Goal: Information Seeking & Learning: Compare options

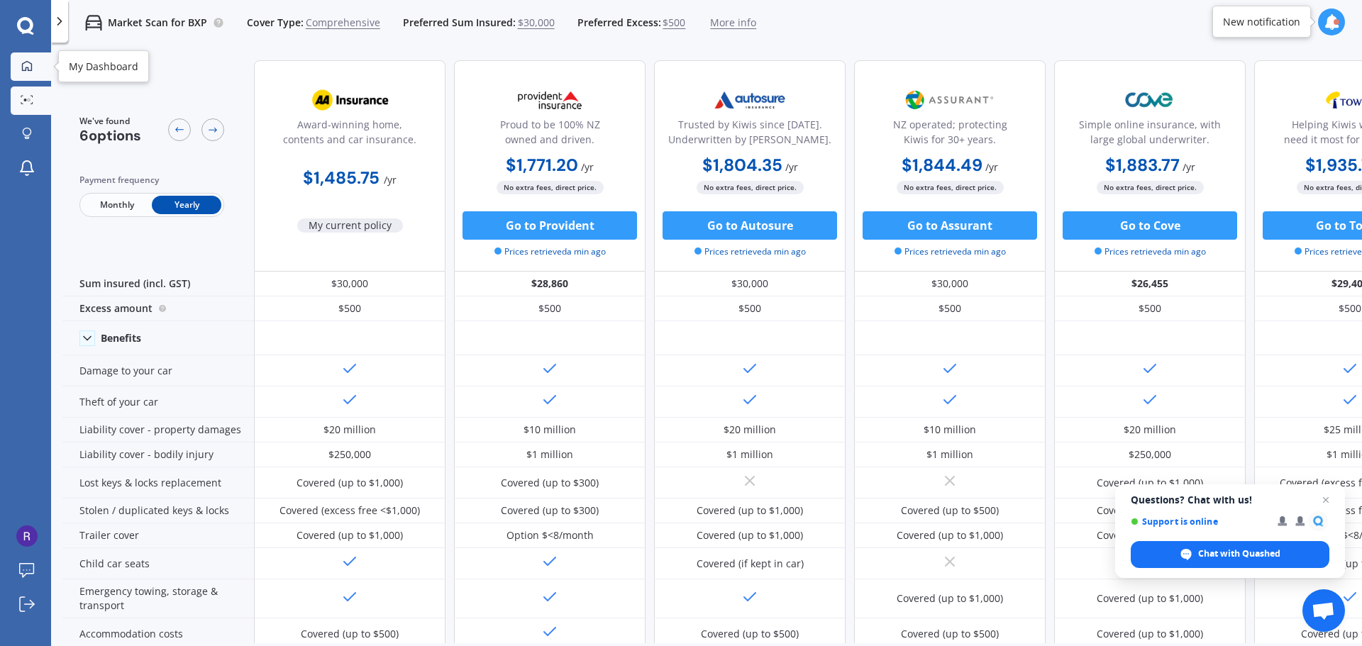
click at [28, 66] on icon at bounding box center [26, 65] width 11 height 11
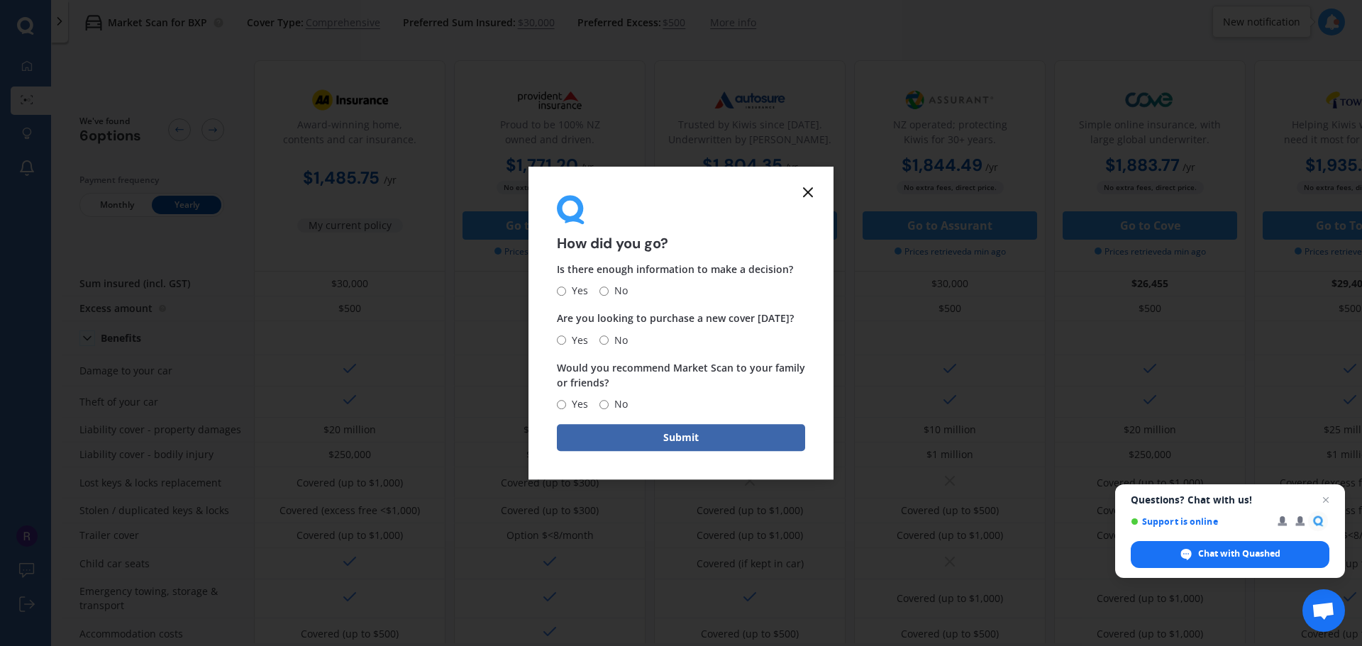
click at [560, 290] on input "Yes" at bounding box center [561, 291] width 9 height 9
radio input "true"
click at [606, 340] on input "No" at bounding box center [603, 340] width 9 height 9
radio input "true"
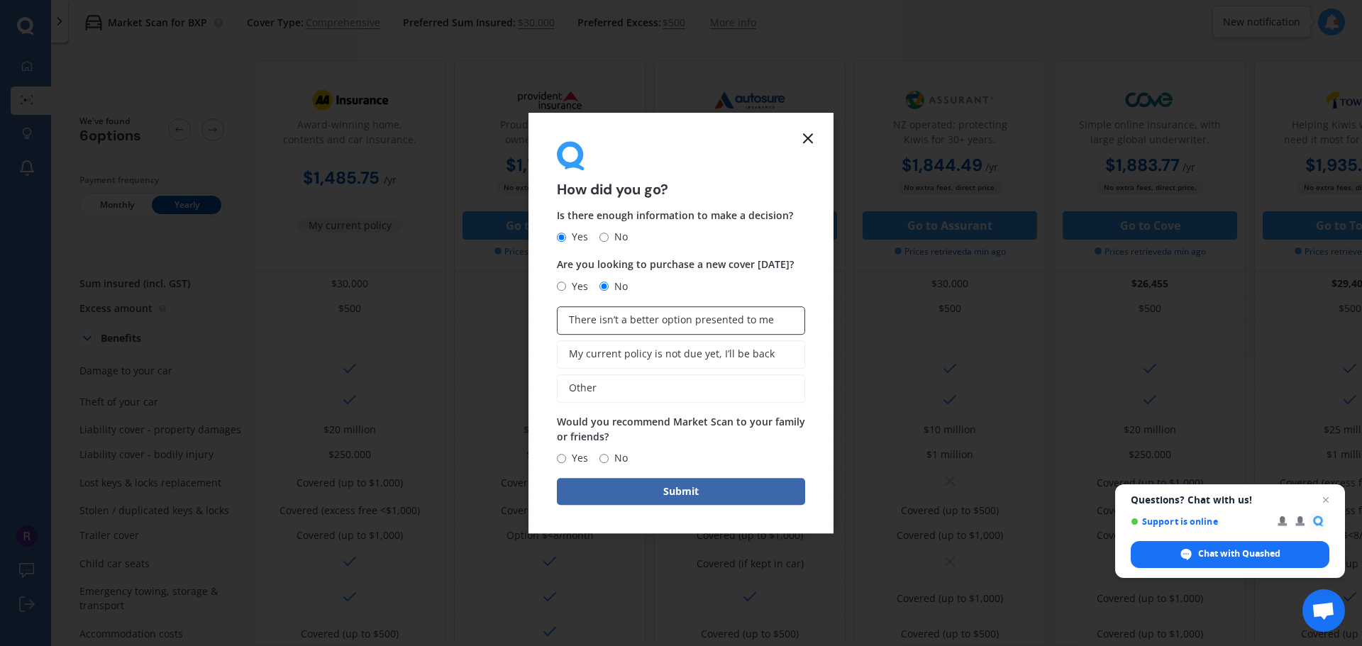
click at [724, 323] on span "There isn’t a better option presented to me" at bounding box center [671, 320] width 205 height 12
click at [0, 0] on input "There isn’t a better option presented to me" at bounding box center [0, 0] width 0 height 0
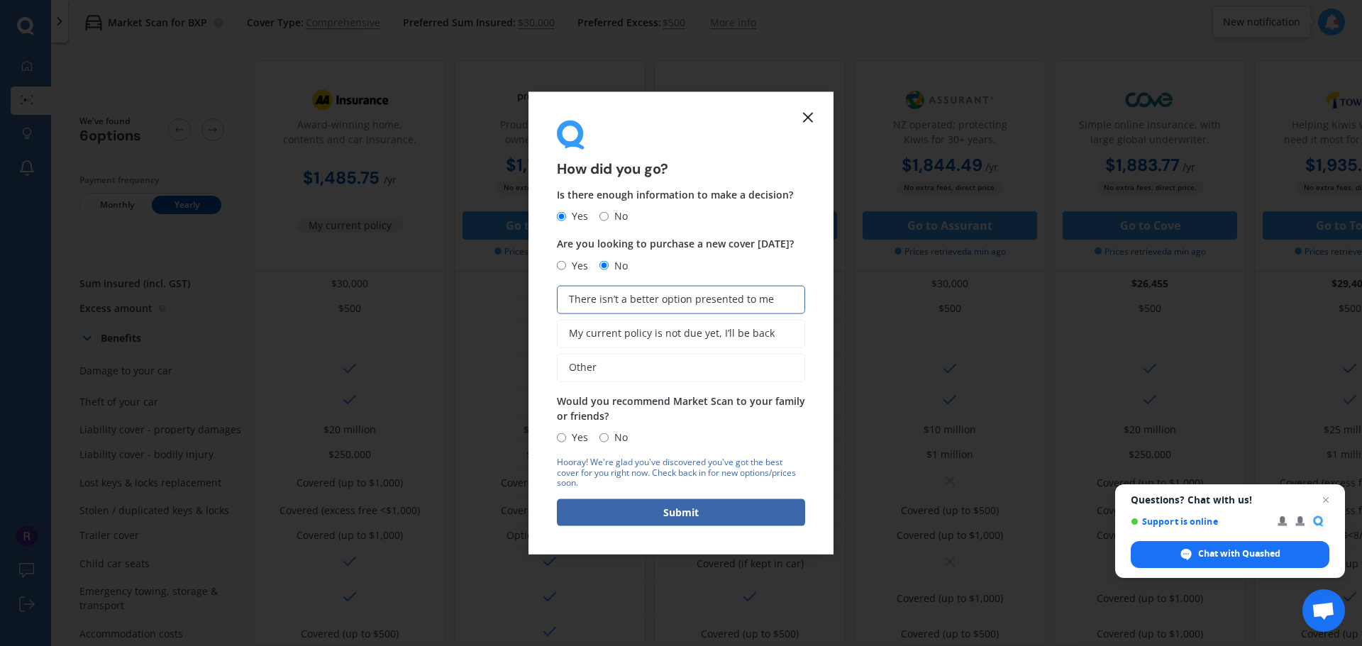
click at [563, 439] on input "Yes" at bounding box center [561, 437] width 9 height 9
radio input "true"
click at [684, 511] on button "Submit" at bounding box center [681, 512] width 248 height 27
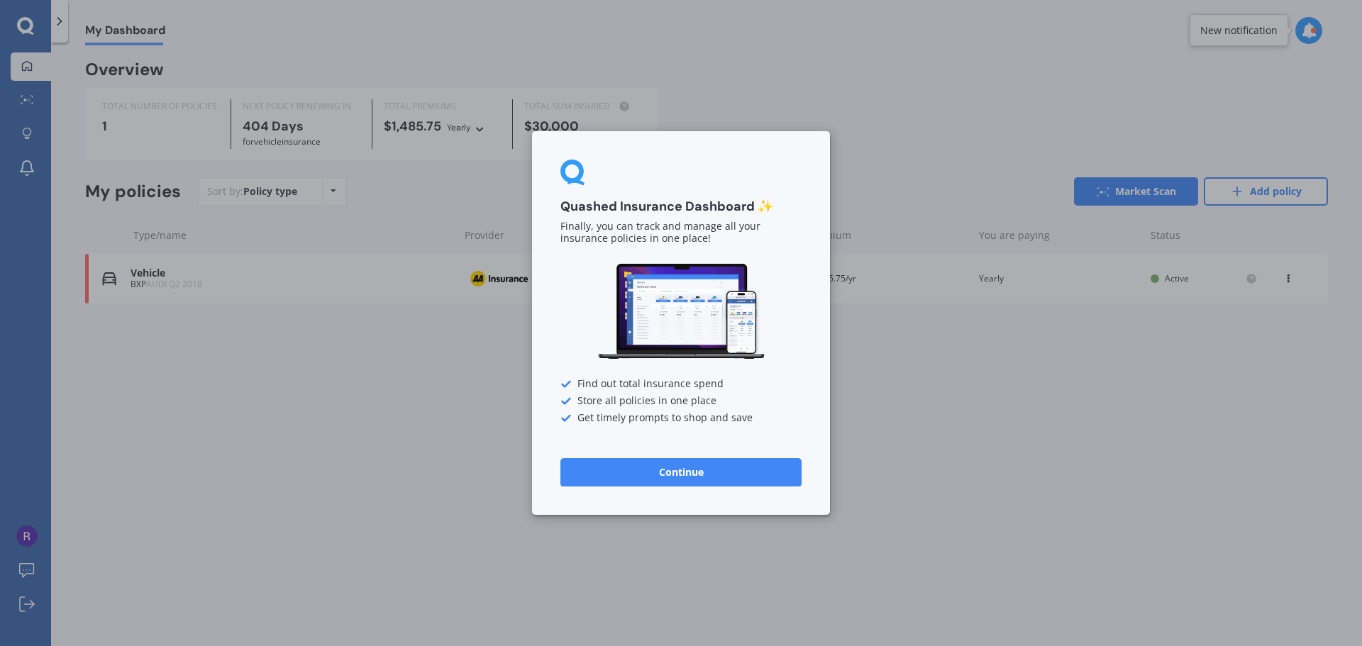
click at [940, 440] on div "Quashed Insurance Dashboard ✨ Finally, you can track and manage all your insura…" at bounding box center [681, 323] width 1362 height 646
click at [160, 283] on div "Quashed Insurance Dashboard ✨ Finally, you can track and manage all your insura…" at bounding box center [681, 323] width 1362 height 646
click at [972, 382] on div "Quashed Insurance Dashboard ✨ Finally, you can track and manage all your insura…" at bounding box center [681, 323] width 1362 height 646
drag, startPoint x: 797, startPoint y: 310, endPoint x: 908, endPoint y: 287, distance: 113.1
click at [907, 288] on div "Quashed Insurance Dashboard ✨ Finally, you can track and manage all your insura…" at bounding box center [681, 323] width 1362 height 646
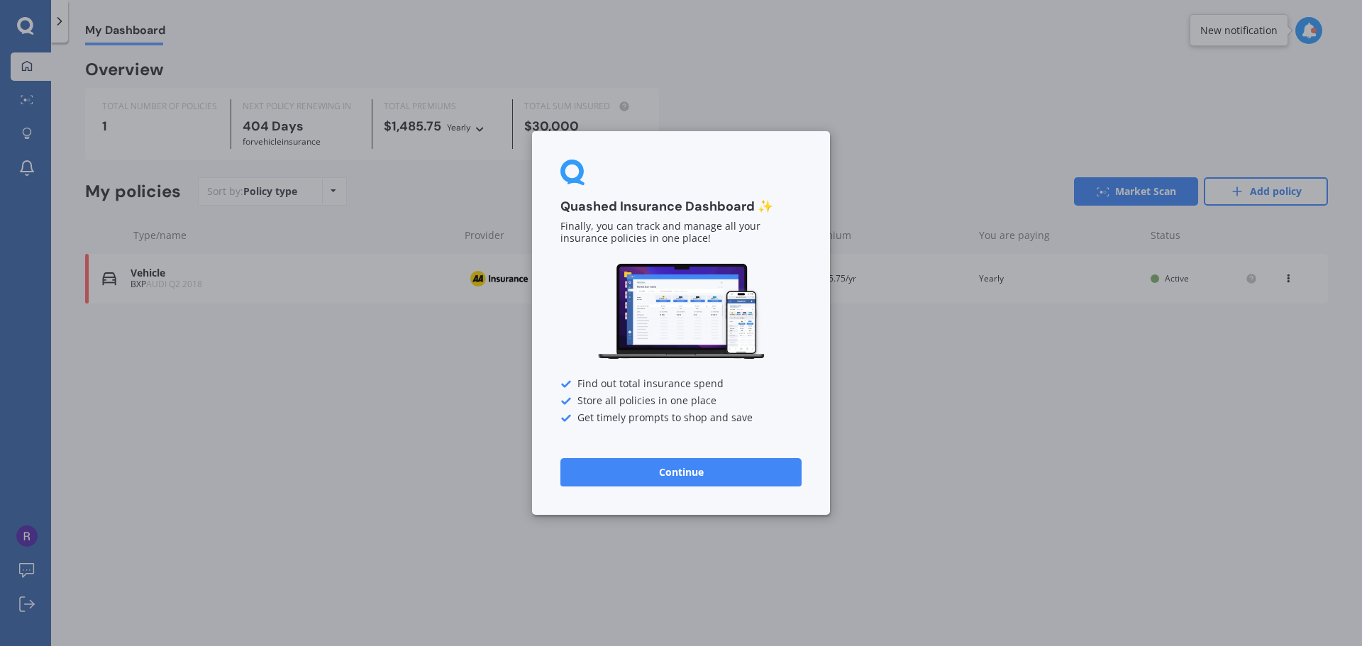
click at [684, 182] on div at bounding box center [680, 174] width 241 height 28
click at [594, 178] on div at bounding box center [680, 174] width 241 height 28
click at [592, 221] on p "Finally, you can track and manage all your insurance policies in one place!" at bounding box center [680, 233] width 241 height 24
click at [675, 245] on p "Finally, you can track and manage all your insurance policies in one place!" at bounding box center [680, 233] width 241 height 24
click at [742, 244] on p "Finally, you can track and manage all your insurance policies in one place!" at bounding box center [680, 233] width 241 height 24
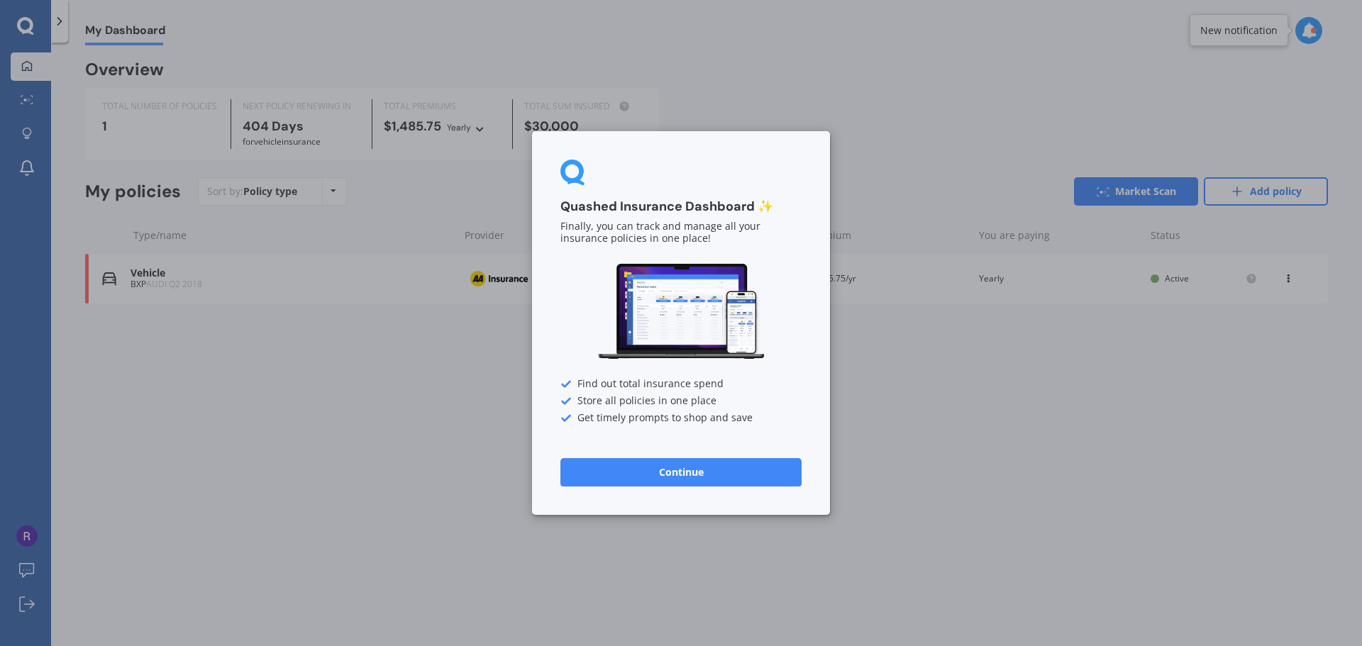
click at [1031, 95] on div "Quashed Insurance Dashboard ✨ Finally, you can track and manage all your insura…" at bounding box center [681, 323] width 1362 height 646
click at [1269, 36] on div "Quashed Insurance Dashboard ✨ Finally, you can track and manage all your insura…" at bounding box center [681, 323] width 1362 height 646
click at [692, 470] on button "Continue" at bounding box center [680, 472] width 241 height 28
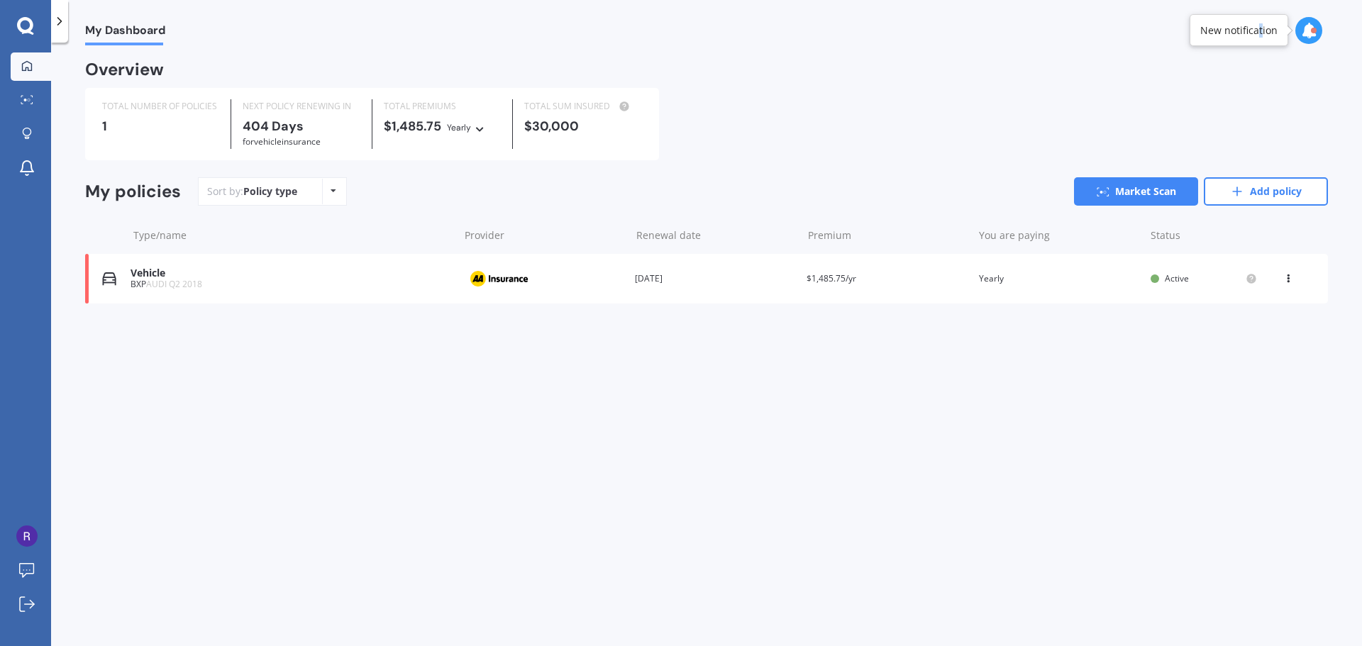
click at [1261, 33] on div "New notification" at bounding box center [1238, 30] width 77 height 14
click at [1314, 33] on div at bounding box center [1314, 31] width 6 height 6
click at [1016, 88] on div "TOTAL NUMBER OF POLICIES 1 NEXT POLICY RENEWING [DATE] for Vehicle insurance TO…" at bounding box center [706, 124] width 1243 height 72
click at [145, 281] on div "BXP AUDI Q2 2018" at bounding box center [291, 284] width 321 height 10
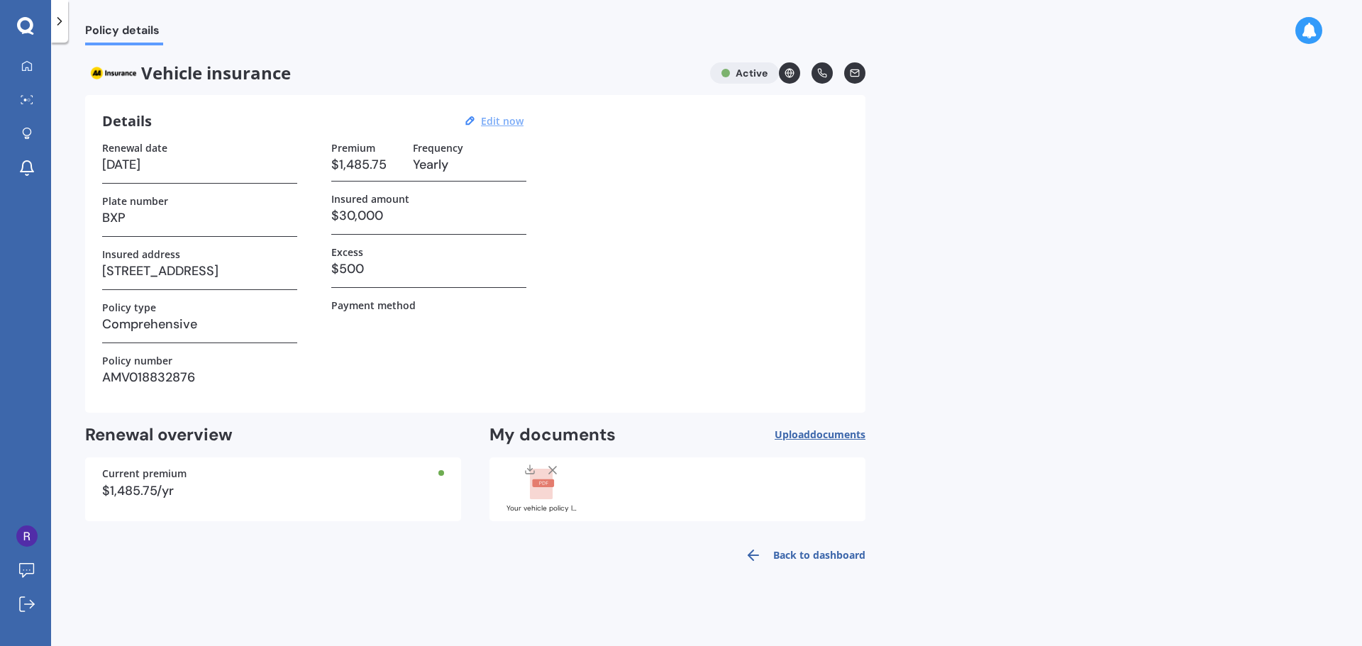
click at [503, 121] on u "Edit now" at bounding box center [502, 120] width 43 height 13
select select "21"
select select "10"
select select "2026"
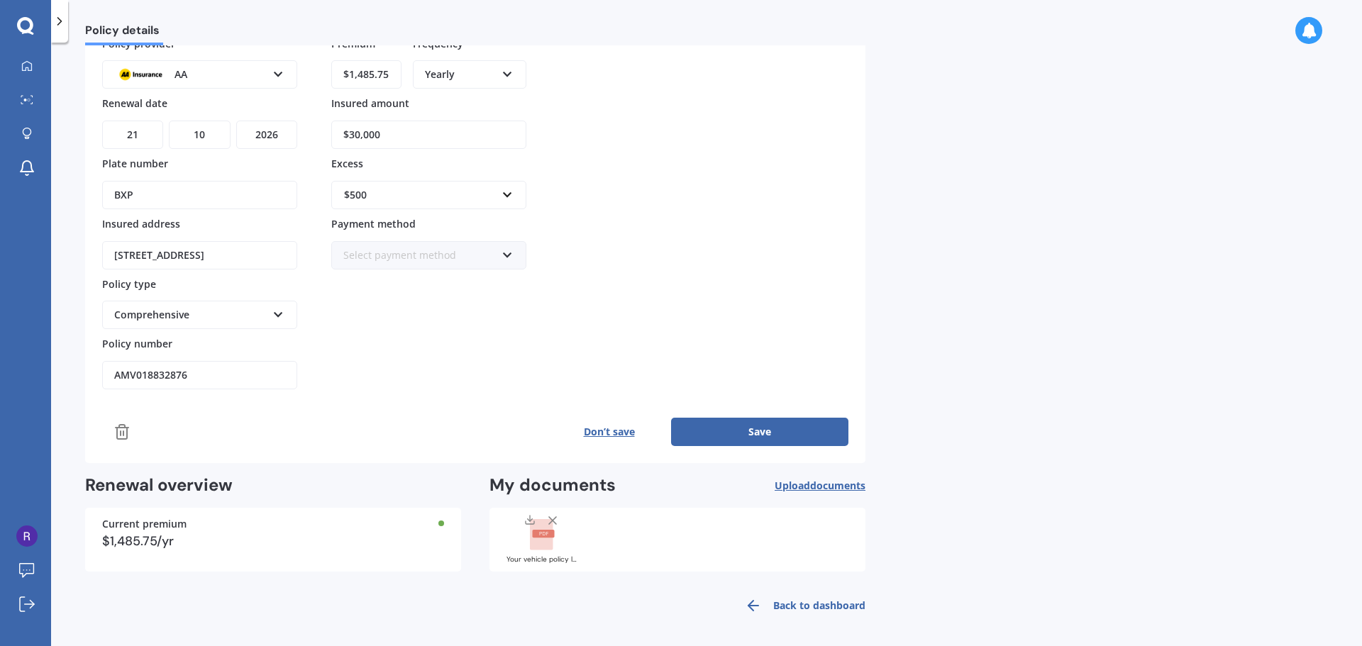
scroll to position [108, 0]
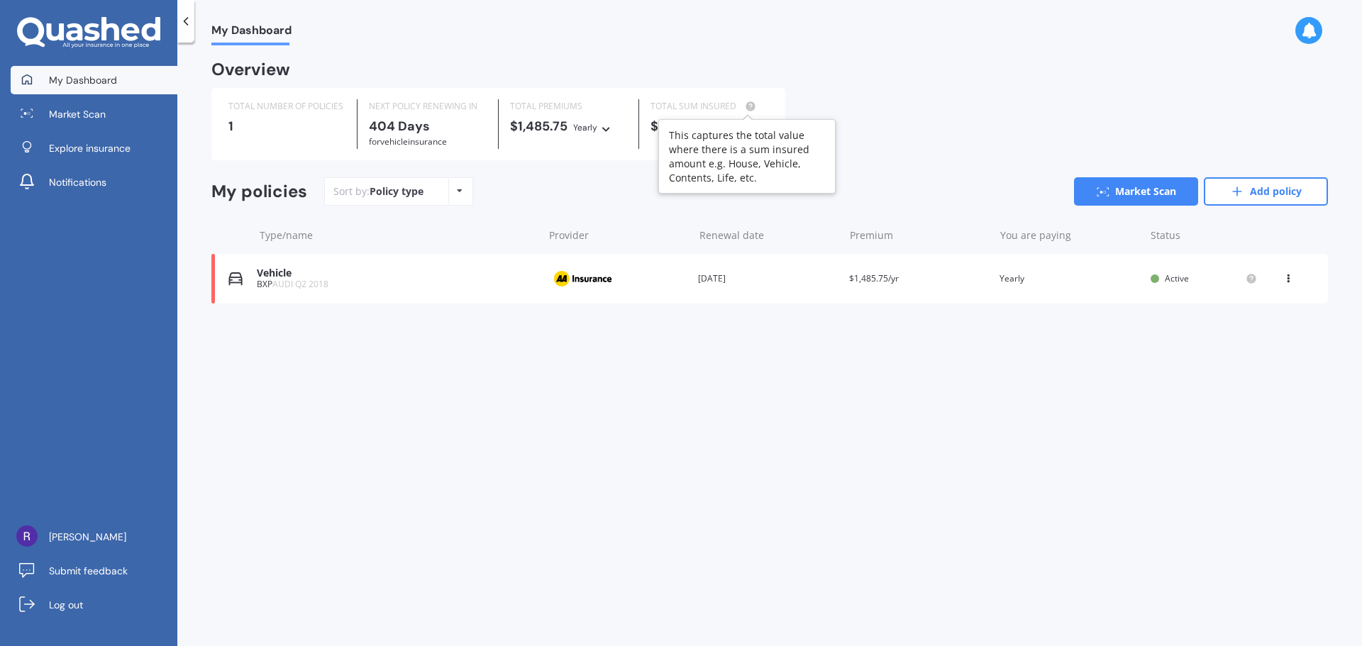
click at [750, 107] on circle at bounding box center [750, 105] width 9 height 9
click at [259, 277] on div "Vehicle" at bounding box center [396, 273] width 279 height 12
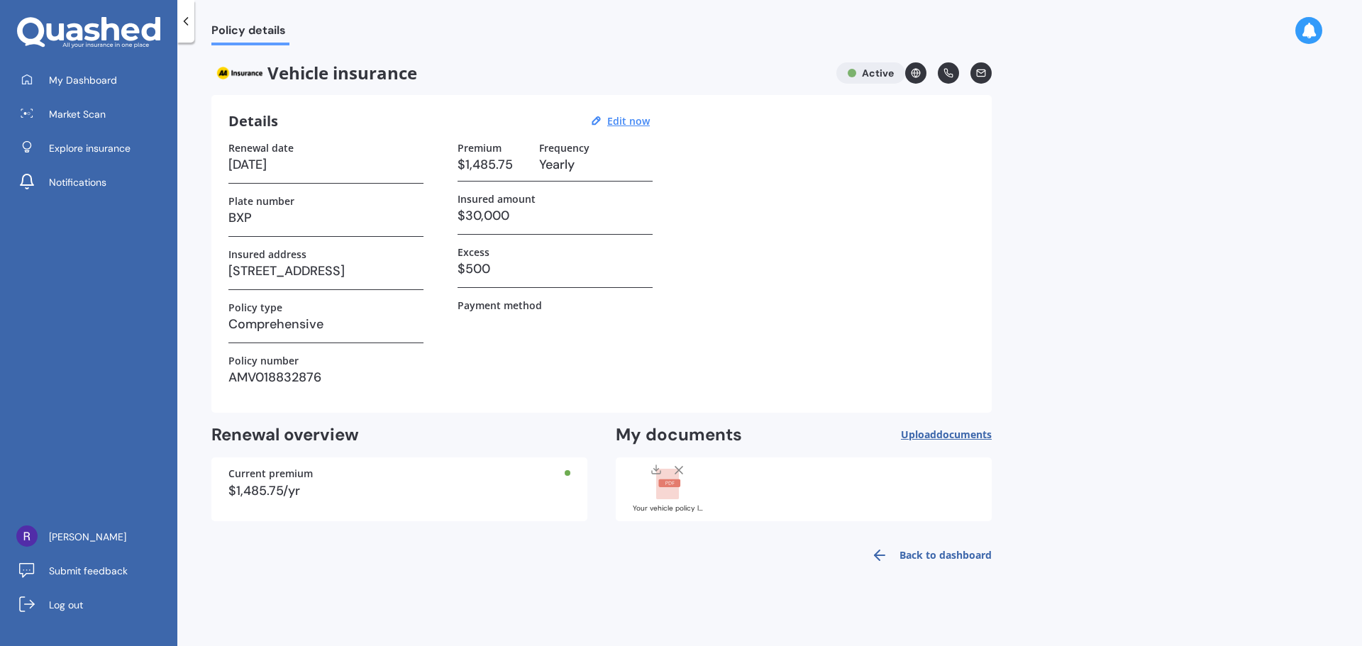
click at [504, 217] on h3 "$30,000" at bounding box center [555, 215] width 195 height 21
click at [484, 216] on h3 "$30,000" at bounding box center [555, 215] width 195 height 21
click at [487, 215] on h3 "$30,000" at bounding box center [555, 215] width 195 height 21
click at [618, 122] on u "Edit now" at bounding box center [628, 120] width 43 height 13
select select "21"
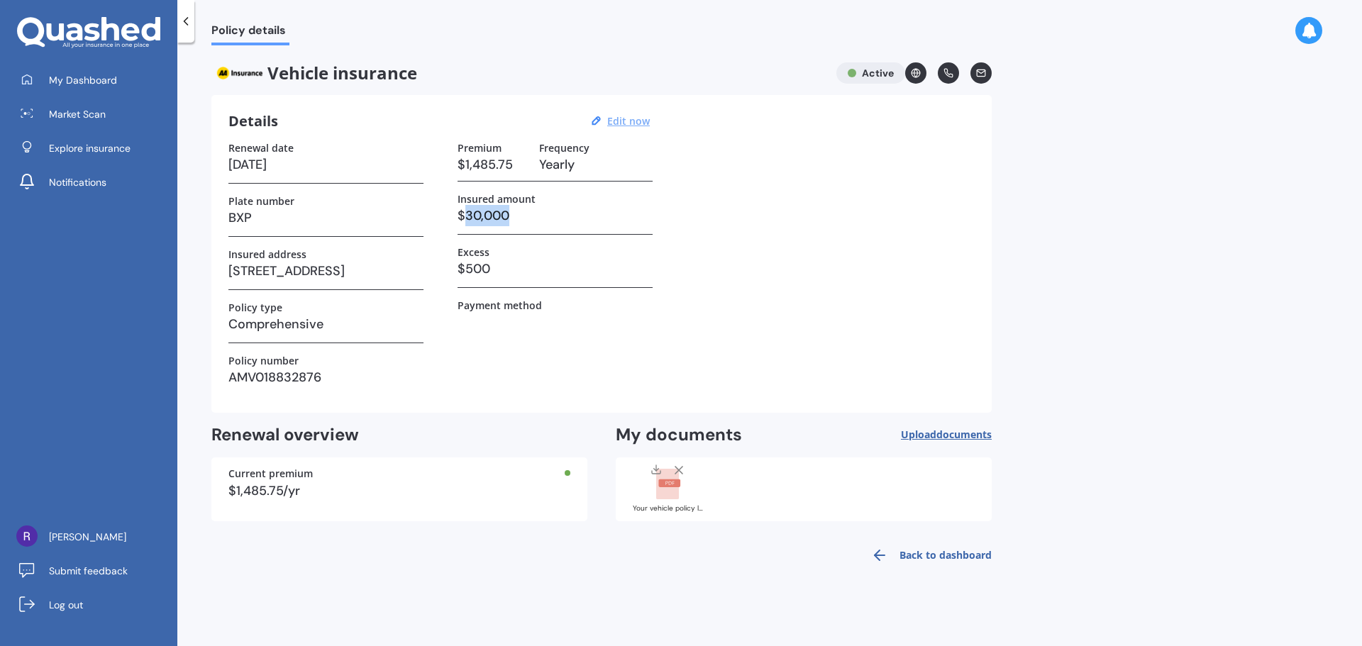
select select "10"
select select "2026"
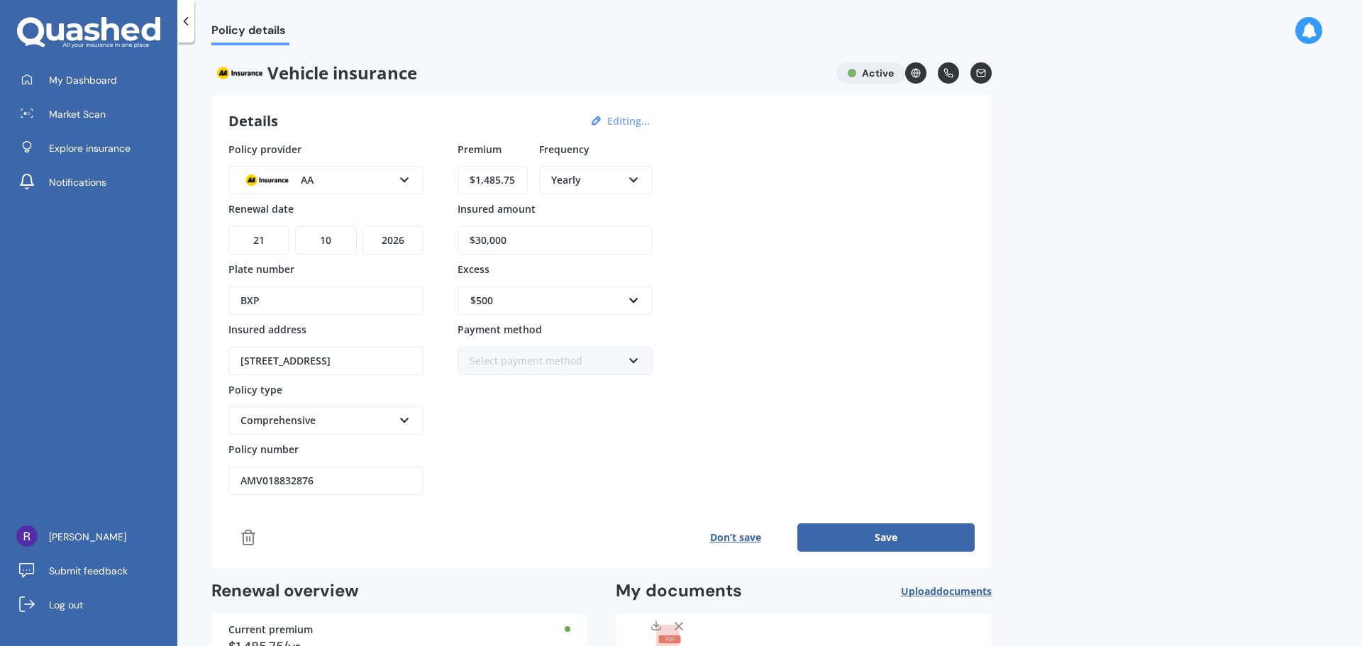
click at [510, 238] on input "$30,000" at bounding box center [555, 240] width 195 height 28
type input "$3"
type input "$24,000"
click at [763, 227] on div "Policy provider AA AA AMI AMP ANZ ASB Aioi Nissay Dowa Ando Assurant Autosure B…" at bounding box center [601, 319] width 746 height 354
click at [92, 118] on span "Market Scan" at bounding box center [77, 114] width 57 height 14
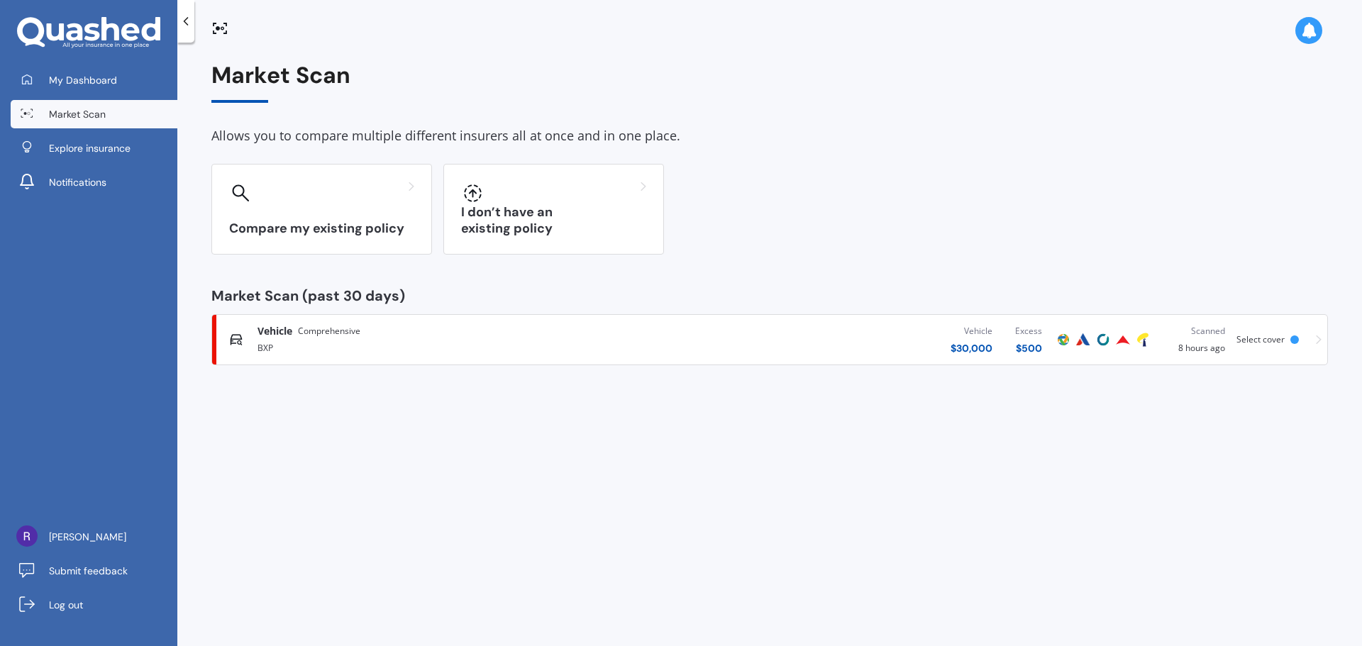
click at [337, 339] on div "BXP" at bounding box center [449, 346] width 384 height 17
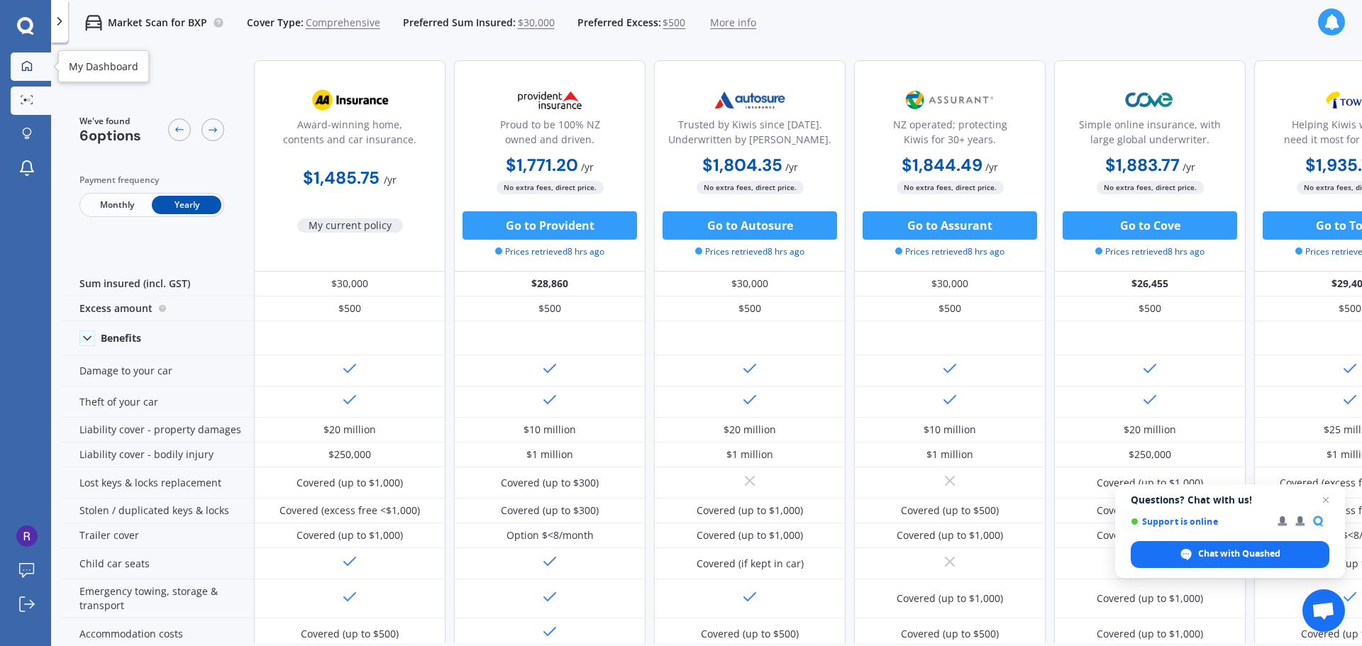
click at [31, 67] on icon at bounding box center [27, 65] width 10 height 10
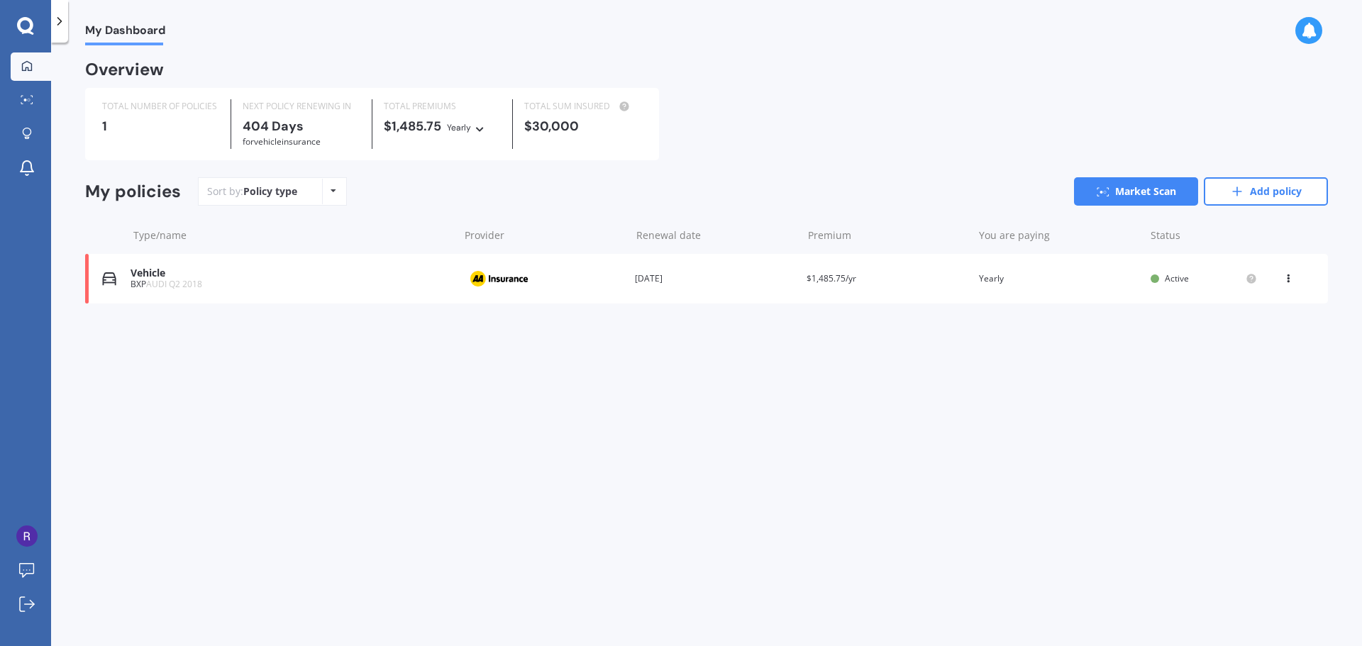
click at [144, 271] on div "Vehicle" at bounding box center [291, 273] width 321 height 12
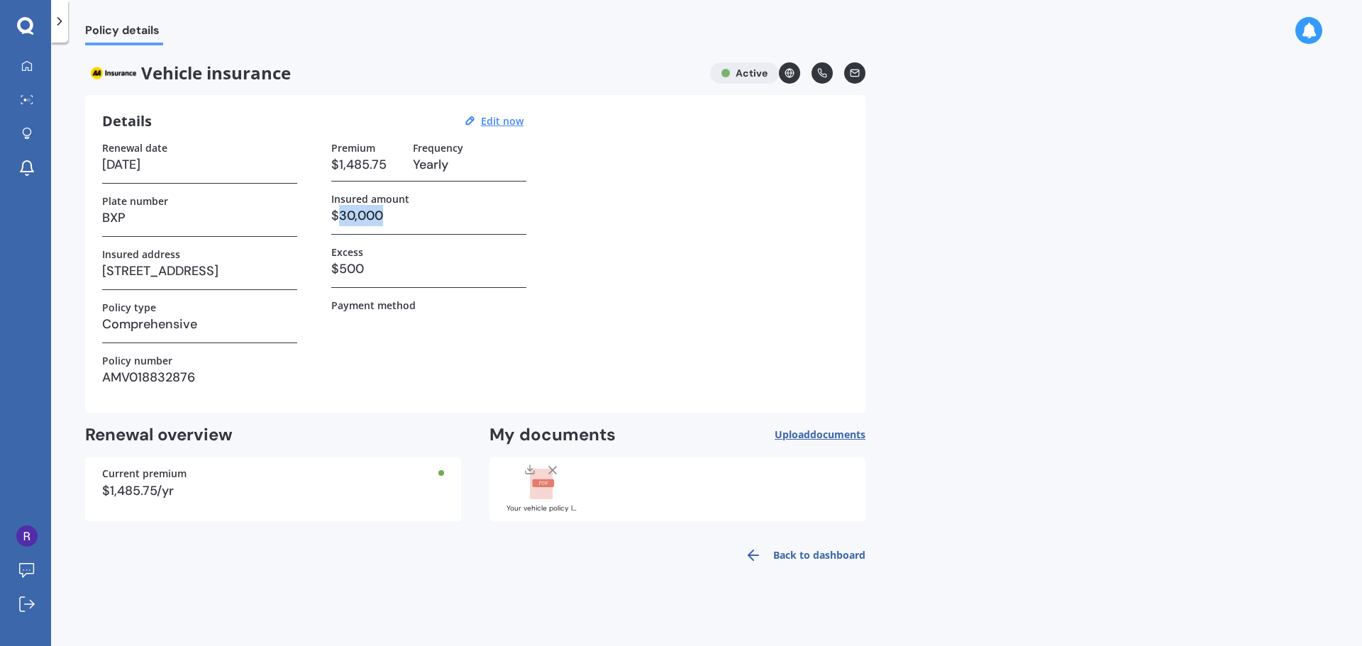
drag, startPoint x: 383, startPoint y: 215, endPoint x: 337, endPoint y: 219, distance: 46.3
click at [337, 219] on h3 "$30,000" at bounding box center [428, 215] width 195 height 21
click at [498, 123] on u "Edit now" at bounding box center [502, 120] width 43 height 13
select select "21"
select select "10"
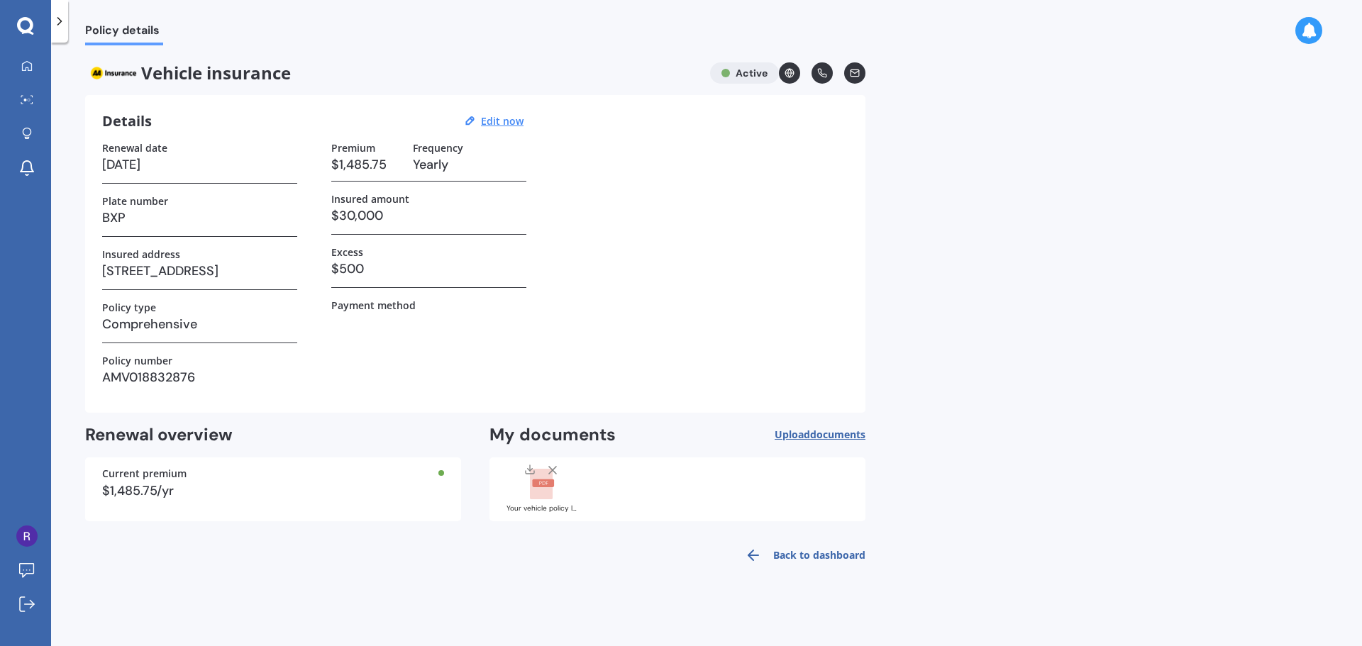
select select "2026"
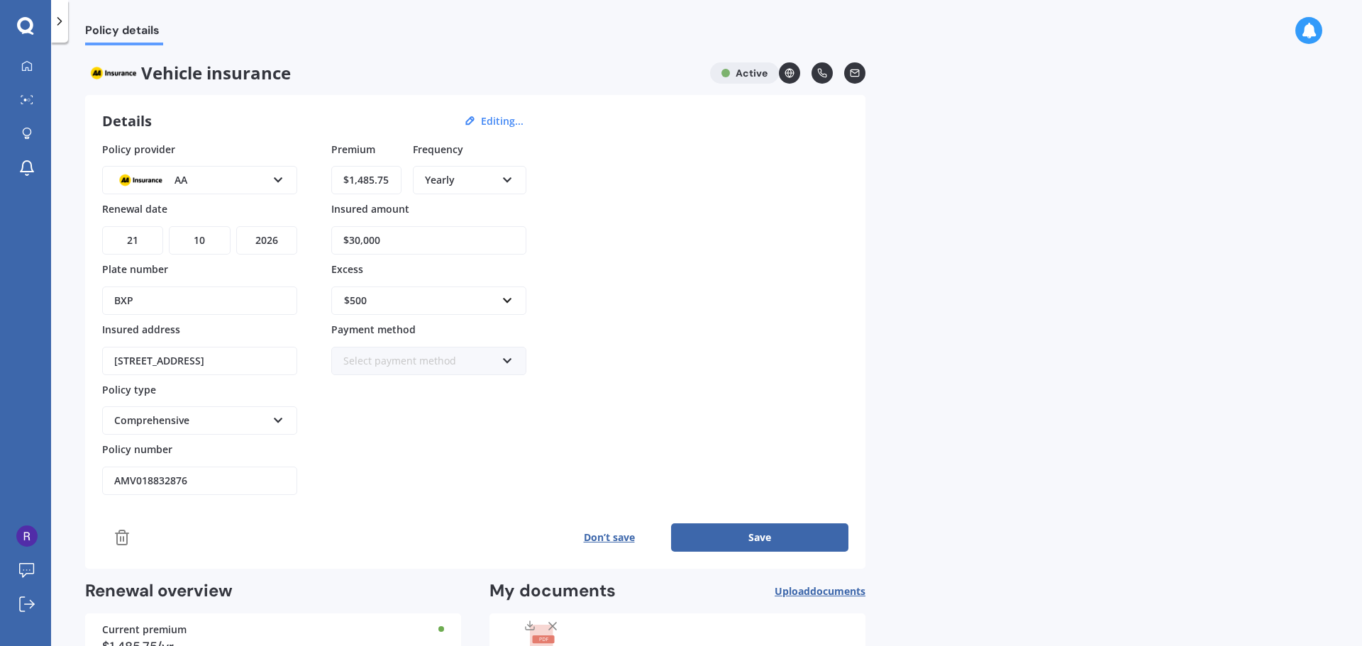
click at [385, 238] on input "$30,000" at bounding box center [428, 240] width 195 height 28
type input "$3"
type input "$24,000"
click at [723, 540] on button "Save" at bounding box center [759, 537] width 177 height 28
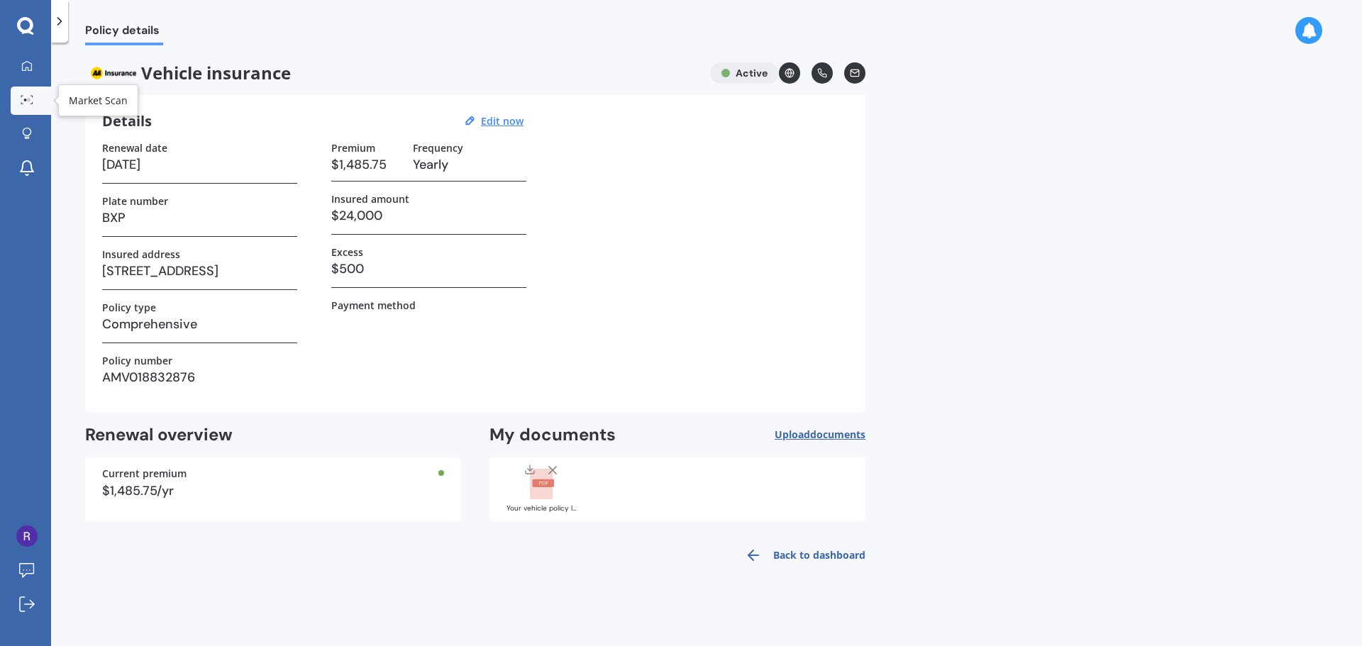
click at [23, 99] on icon at bounding box center [27, 99] width 13 height 9
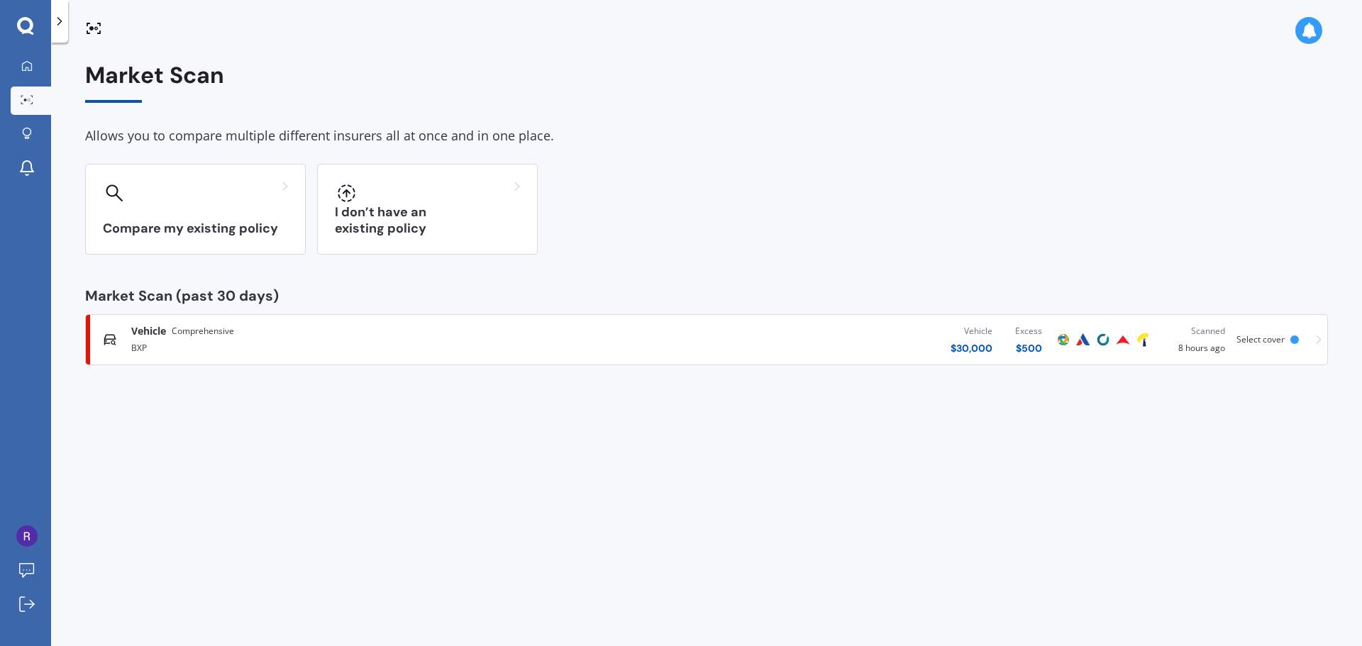
click at [982, 345] on div "$ 30,000" at bounding box center [971, 348] width 42 height 14
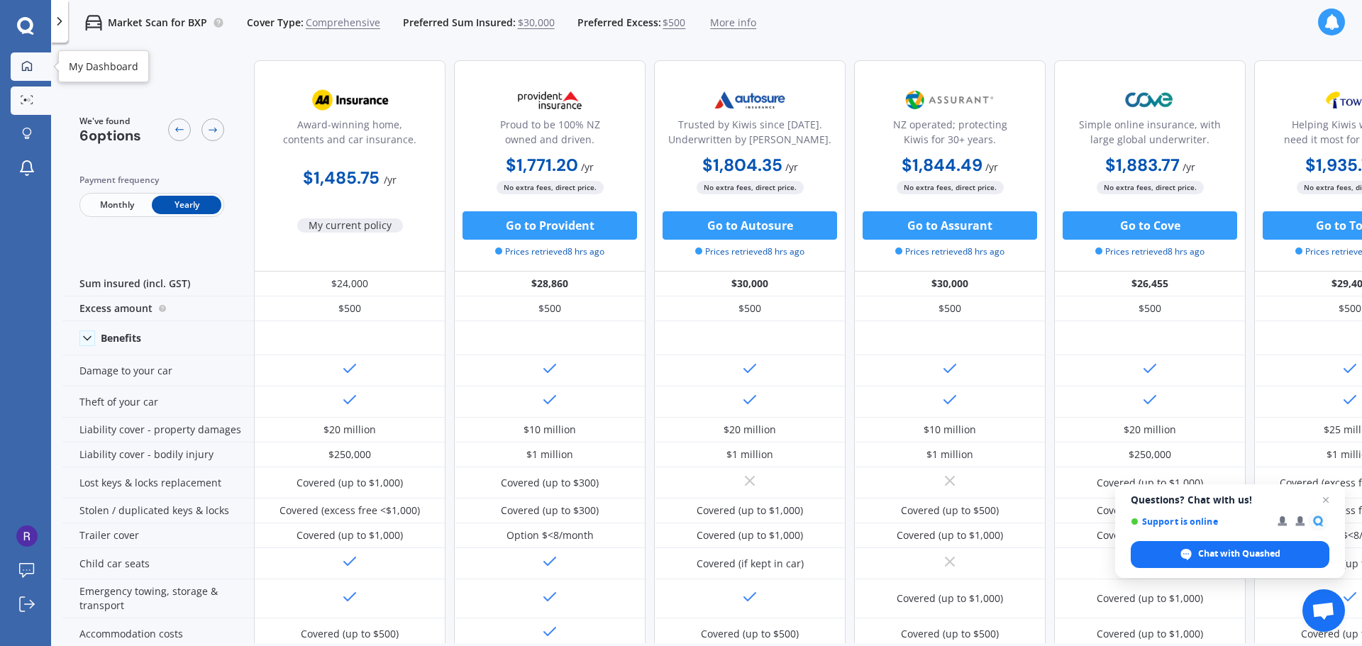
click at [28, 70] on icon at bounding box center [27, 65] width 10 height 10
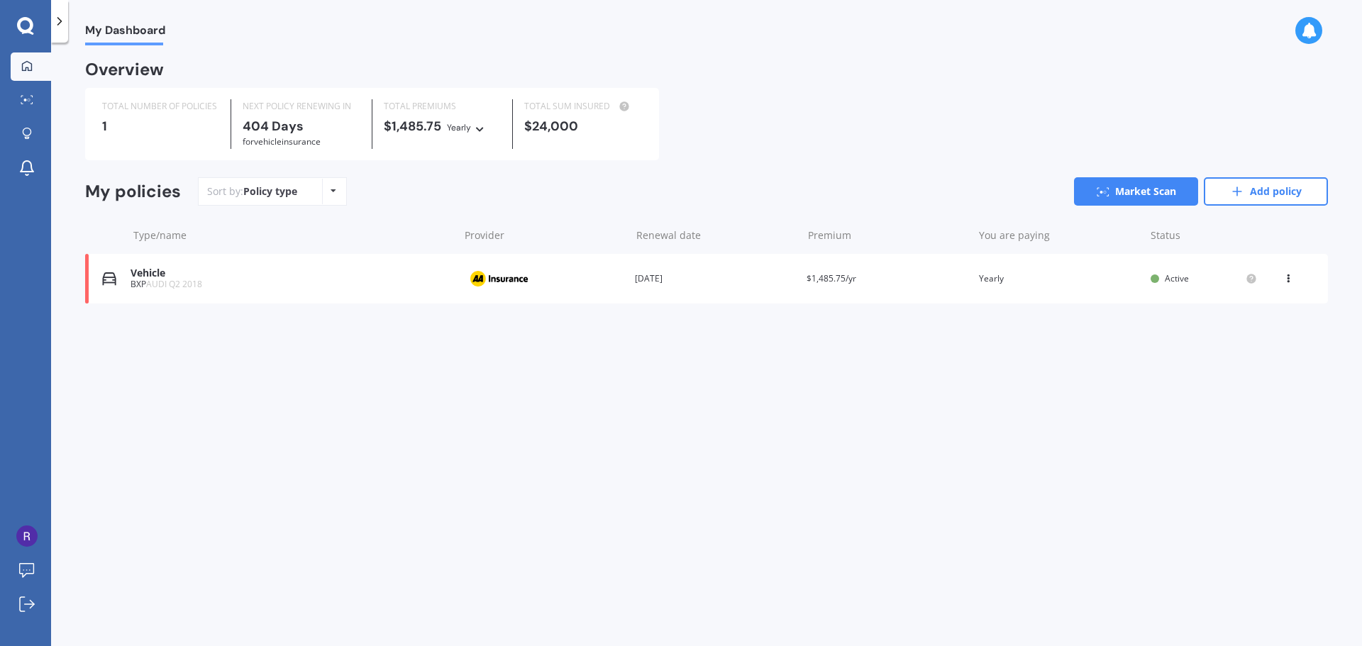
click at [151, 275] on div "Vehicle" at bounding box center [291, 273] width 321 height 12
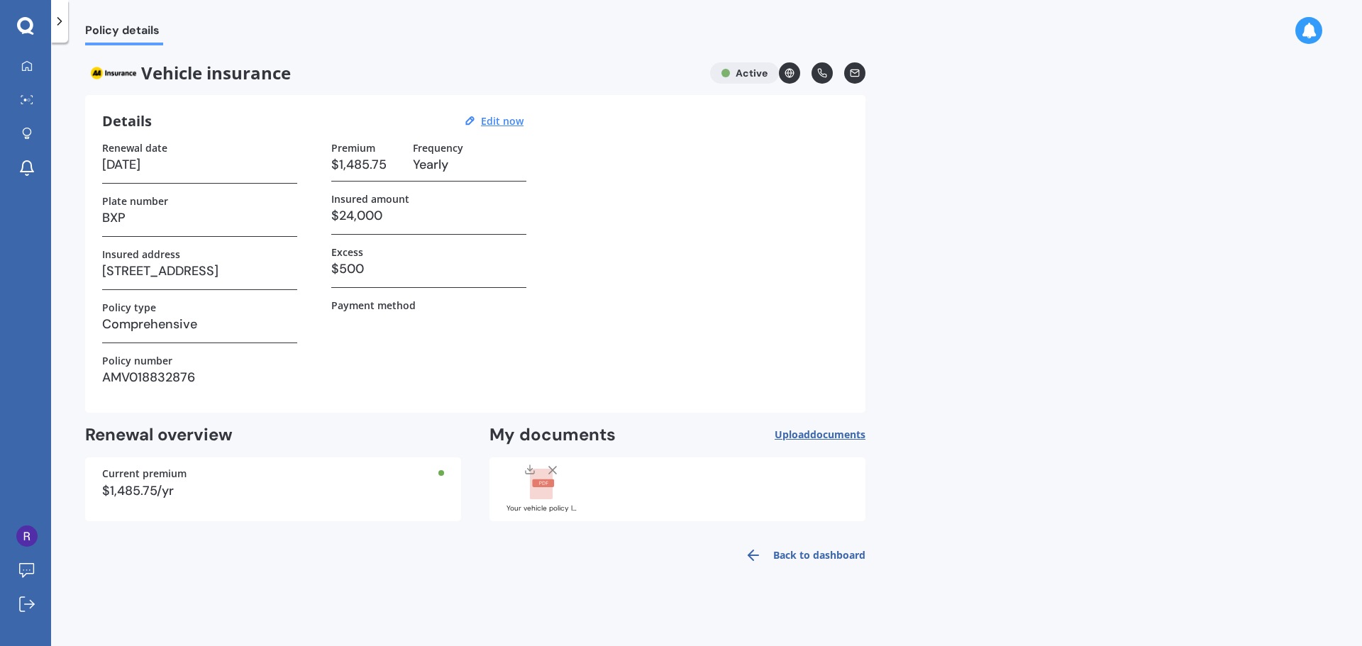
click at [397, 311] on label "Payment method" at bounding box center [373, 305] width 84 height 12
click at [34, 131] on div at bounding box center [26, 134] width 21 height 13
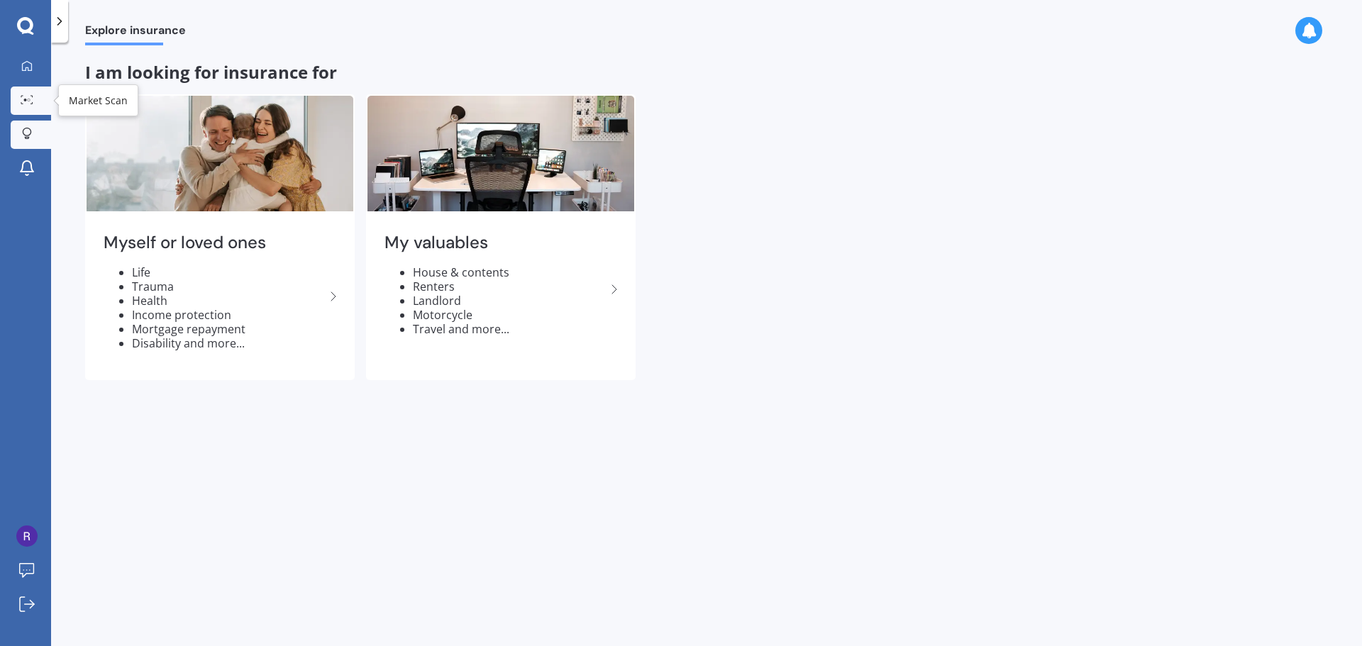
click at [28, 99] on circle at bounding box center [29, 100] width 3 height 3
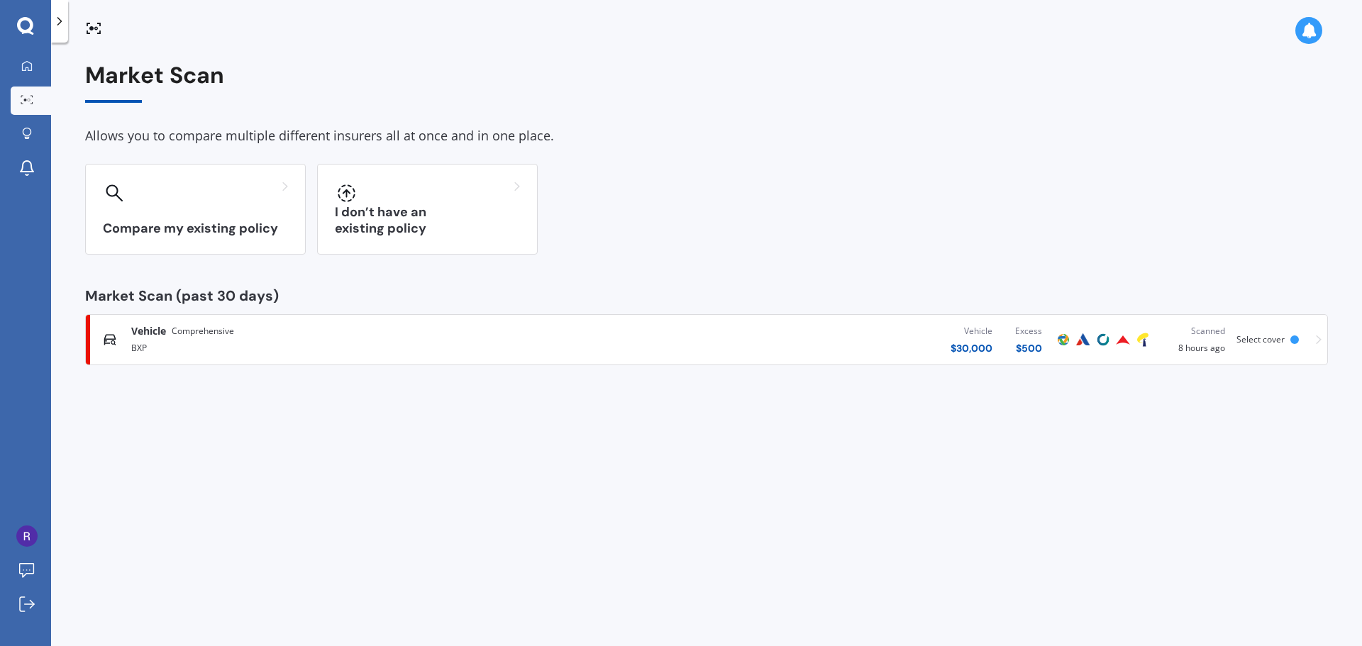
click at [965, 345] on div "$ 30,000" at bounding box center [971, 348] width 42 height 14
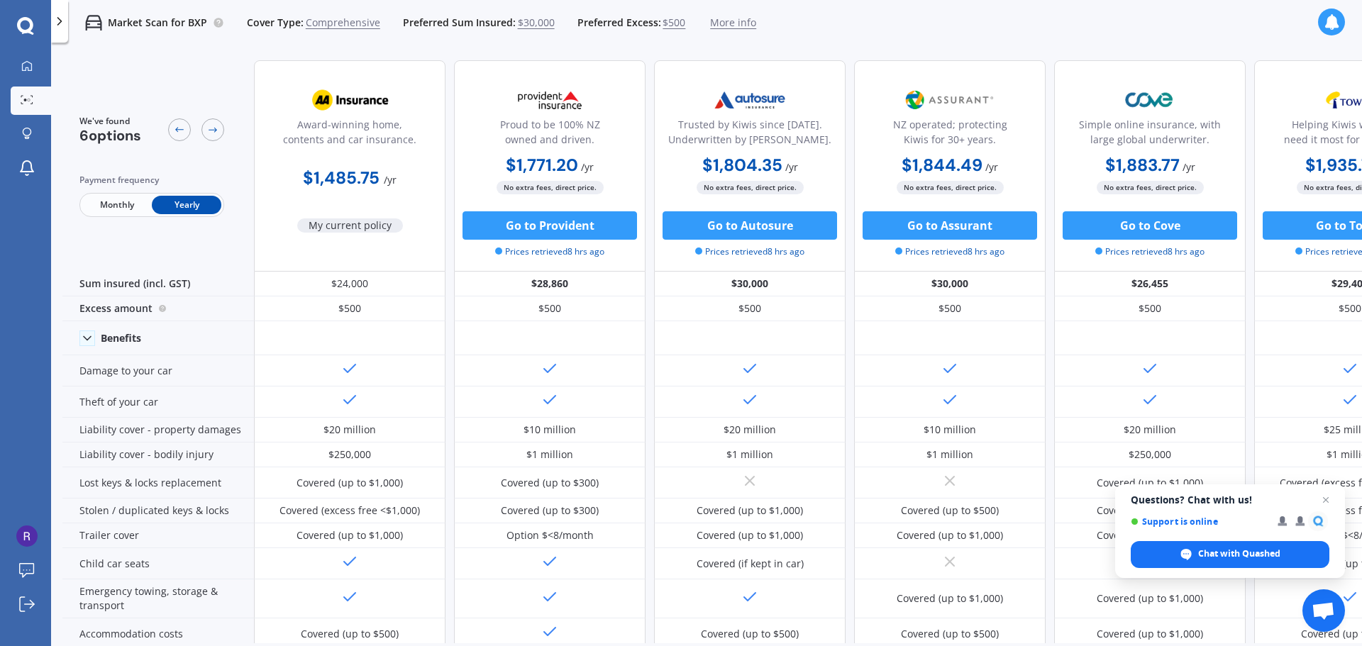
click at [540, 26] on span "$30,000" at bounding box center [536, 23] width 37 height 14
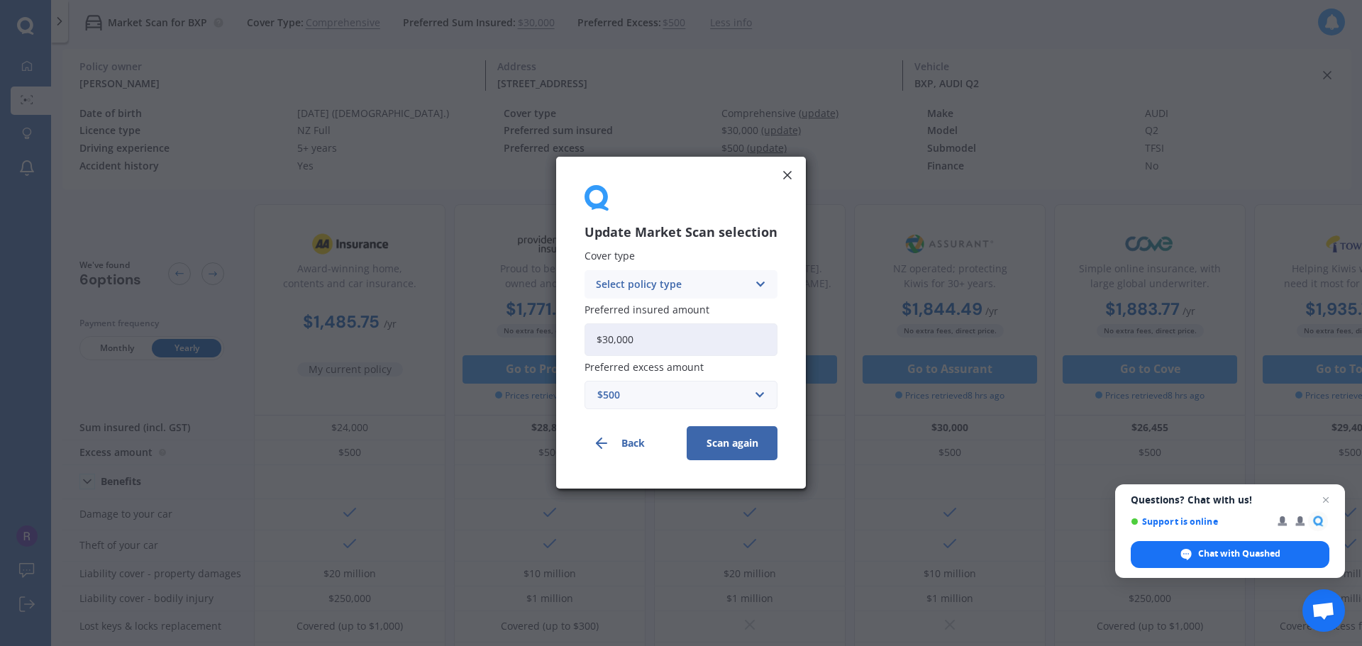
click at [640, 338] on input "$30,000" at bounding box center [680, 339] width 193 height 33
type input "$3"
type input "$24,000"
click at [714, 445] on button "Scan again" at bounding box center [732, 444] width 91 height 34
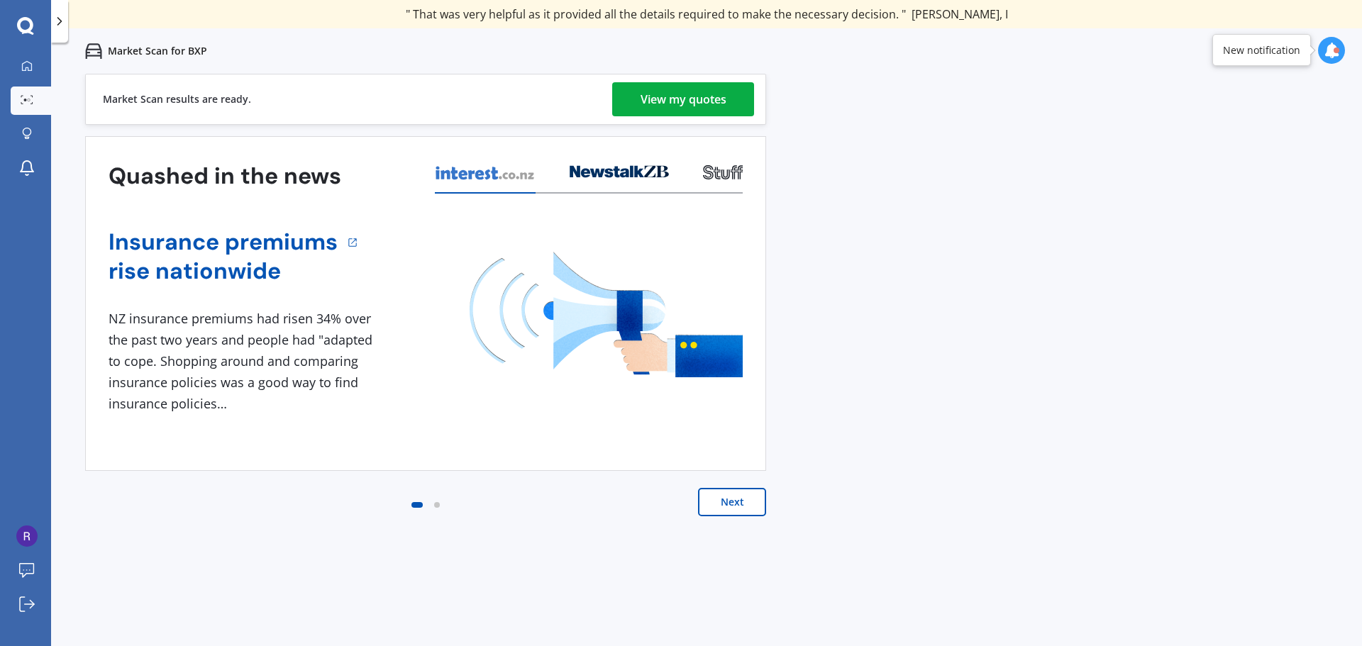
click at [643, 99] on div "View my quotes" at bounding box center [684, 99] width 86 height 34
